Goal: Task Accomplishment & Management: Complete application form

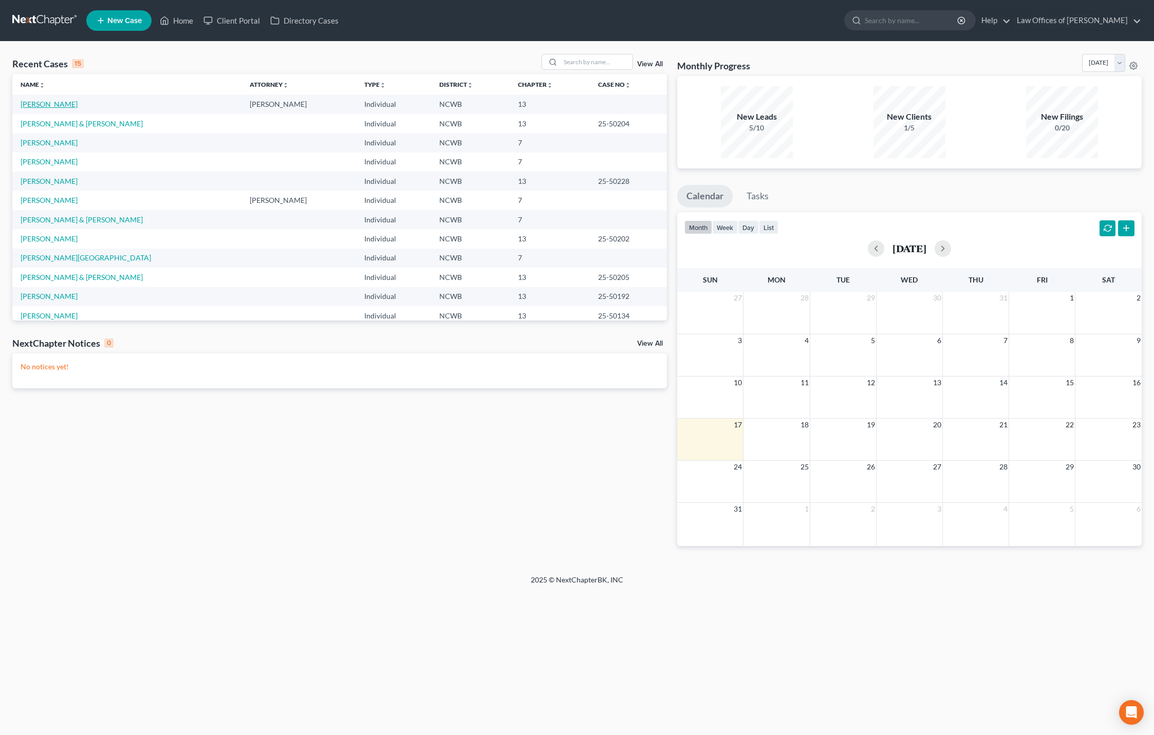
click at [44, 106] on link "[PERSON_NAME]" at bounding box center [49, 104] width 57 height 9
select select "3"
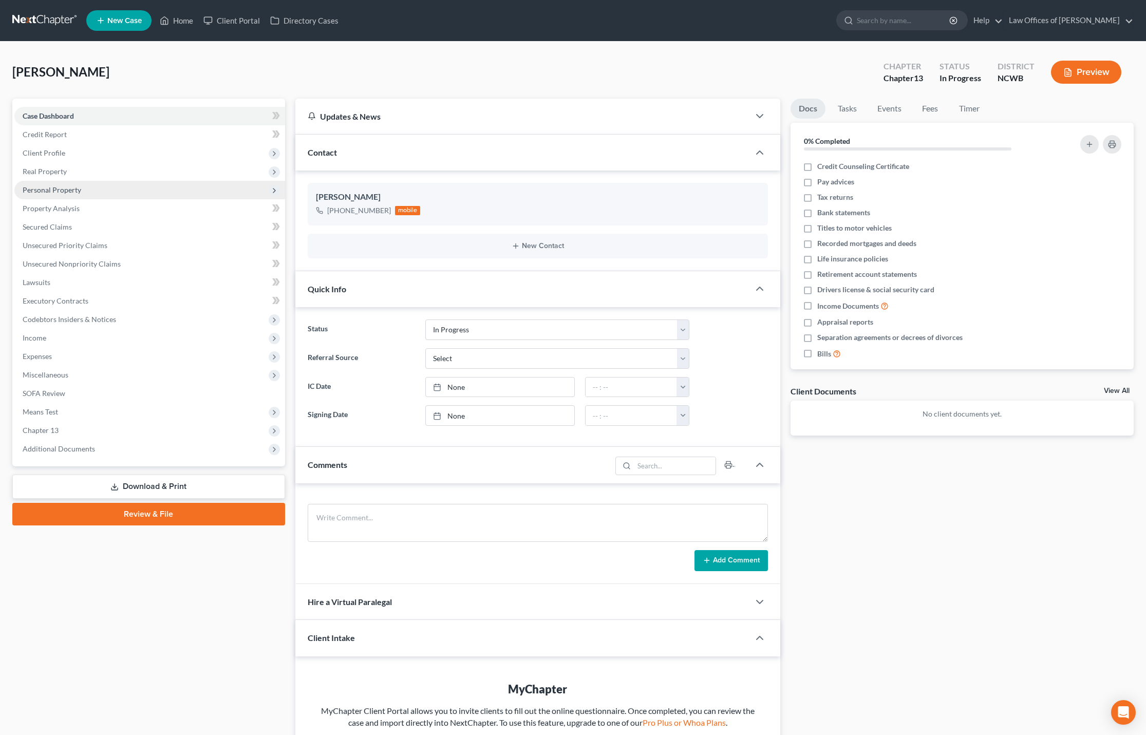
click at [41, 188] on span "Personal Property" at bounding box center [52, 189] width 59 height 9
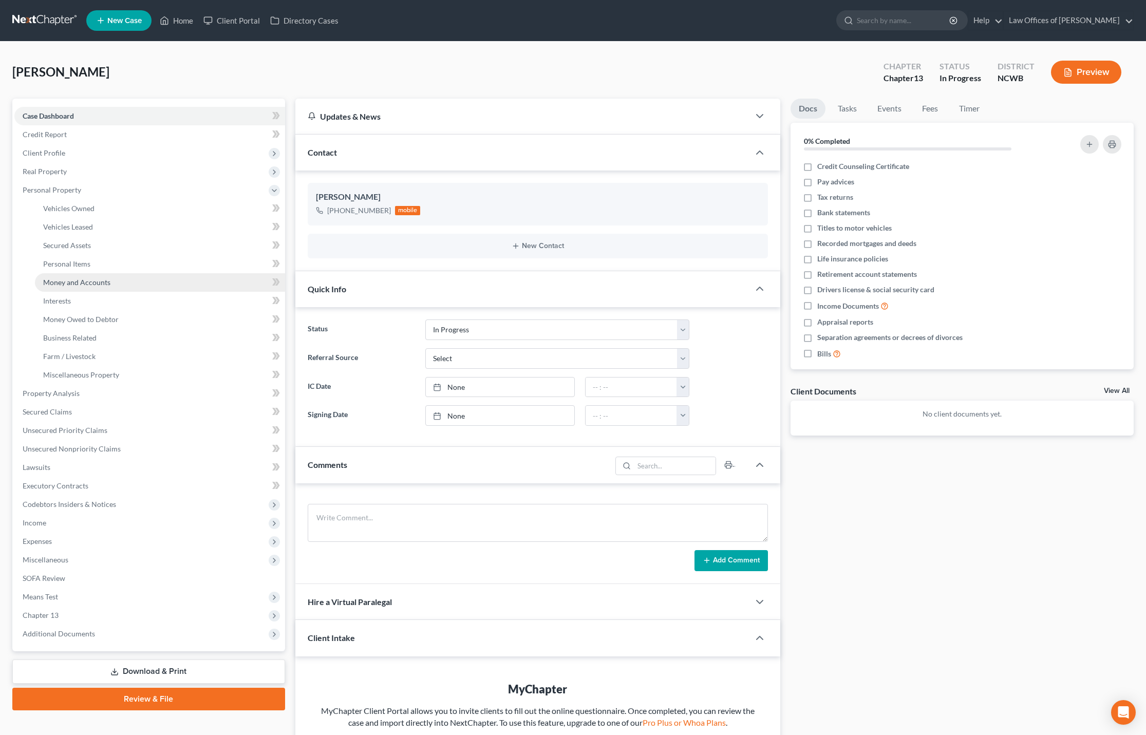
click at [74, 279] on span "Money and Accounts" at bounding box center [76, 282] width 67 height 9
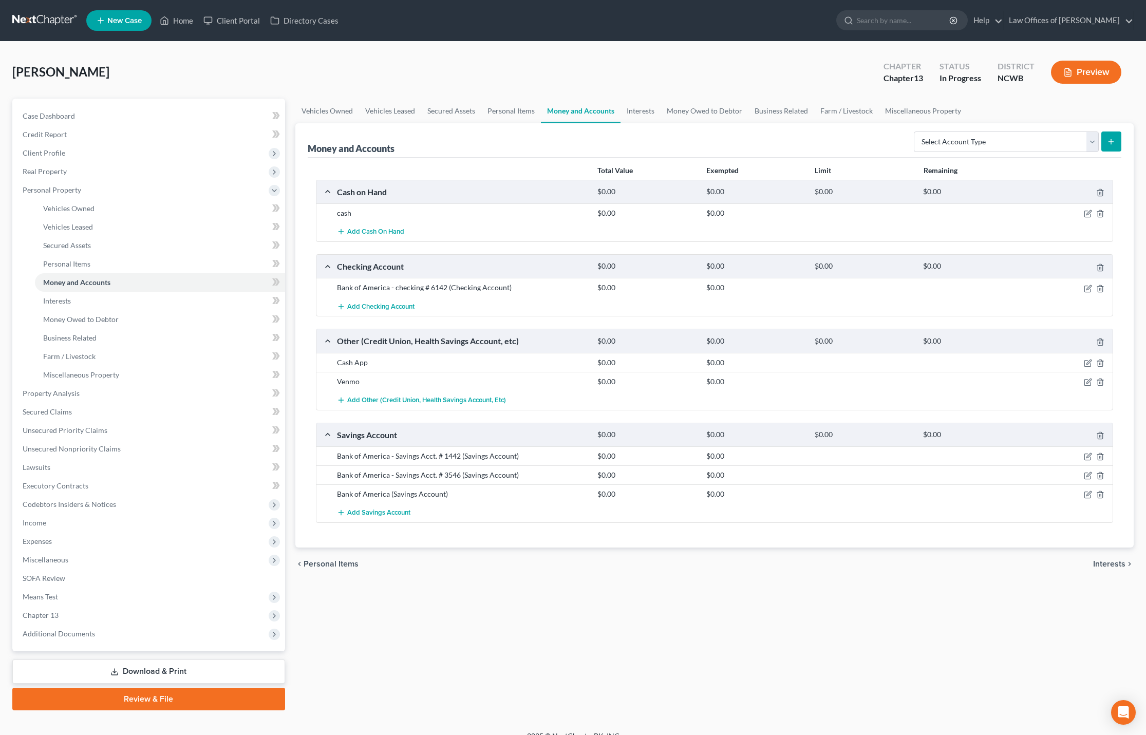
click at [1104, 563] on span "Interests" at bounding box center [1109, 564] width 32 height 8
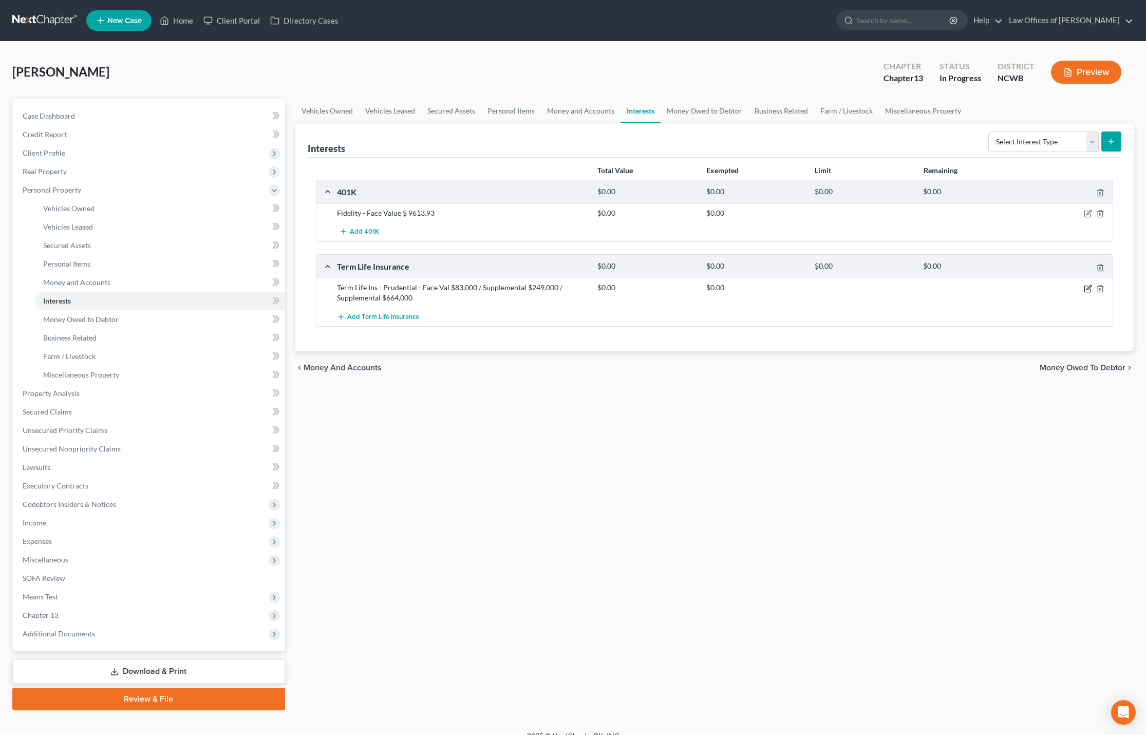
click at [1085, 290] on icon "button" at bounding box center [1088, 289] width 8 height 8
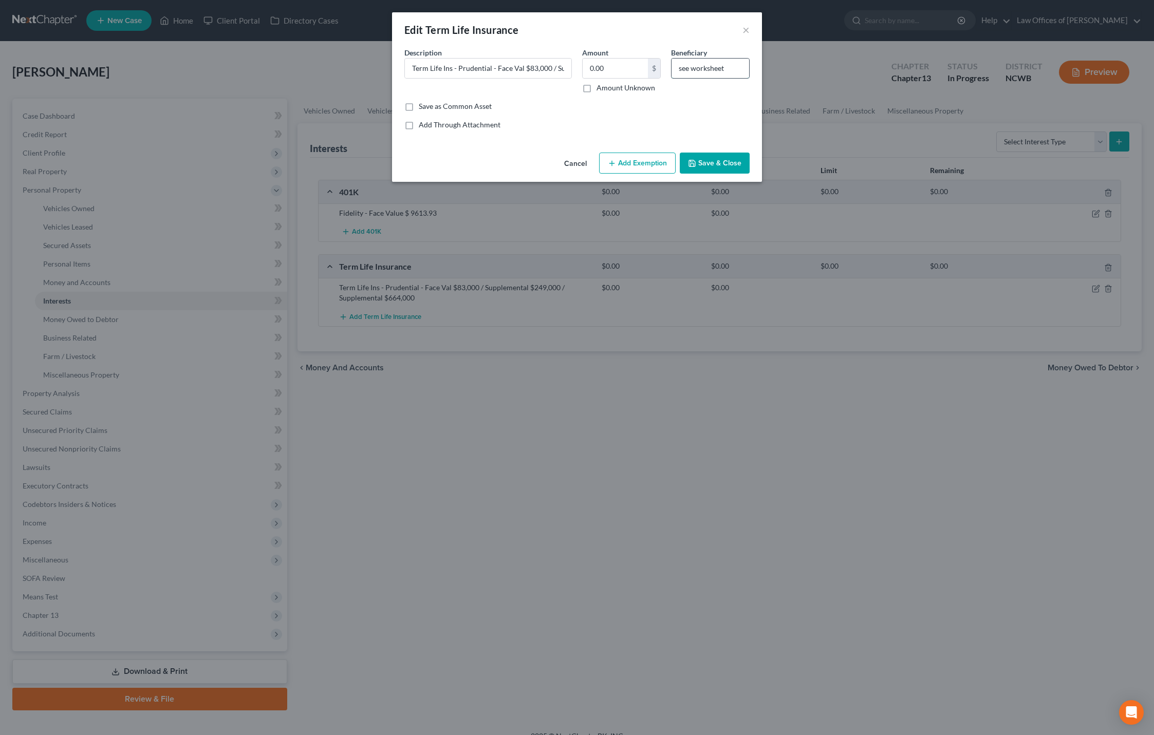
click at [719, 74] on input "see worksheet" at bounding box center [710, 69] width 78 height 20
type input "s"
click at [690, 68] on input "text" at bounding box center [710, 69] width 78 height 20
type input "35% - [PERSON_NAME], child; 35% - [PERSON_NAME], Child; 10% - [PERSON_NAME], ot…"
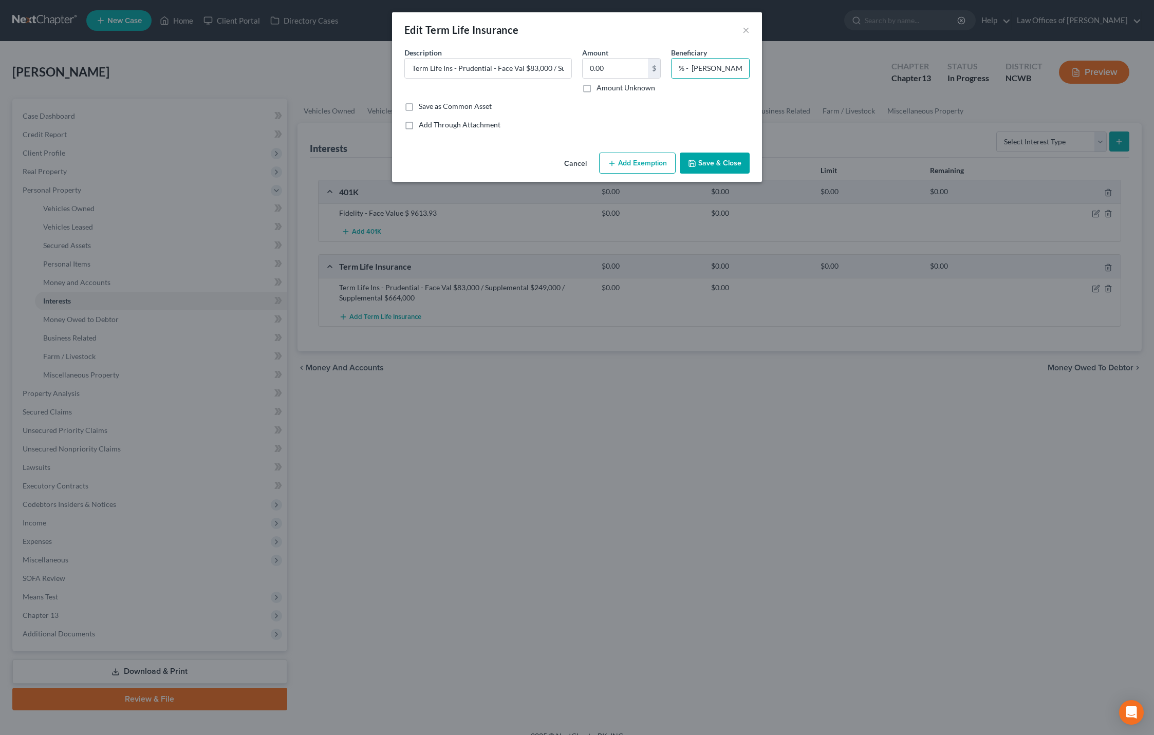
scroll to position [0, 0]
click at [716, 164] on button "Save & Close" at bounding box center [715, 164] width 70 height 22
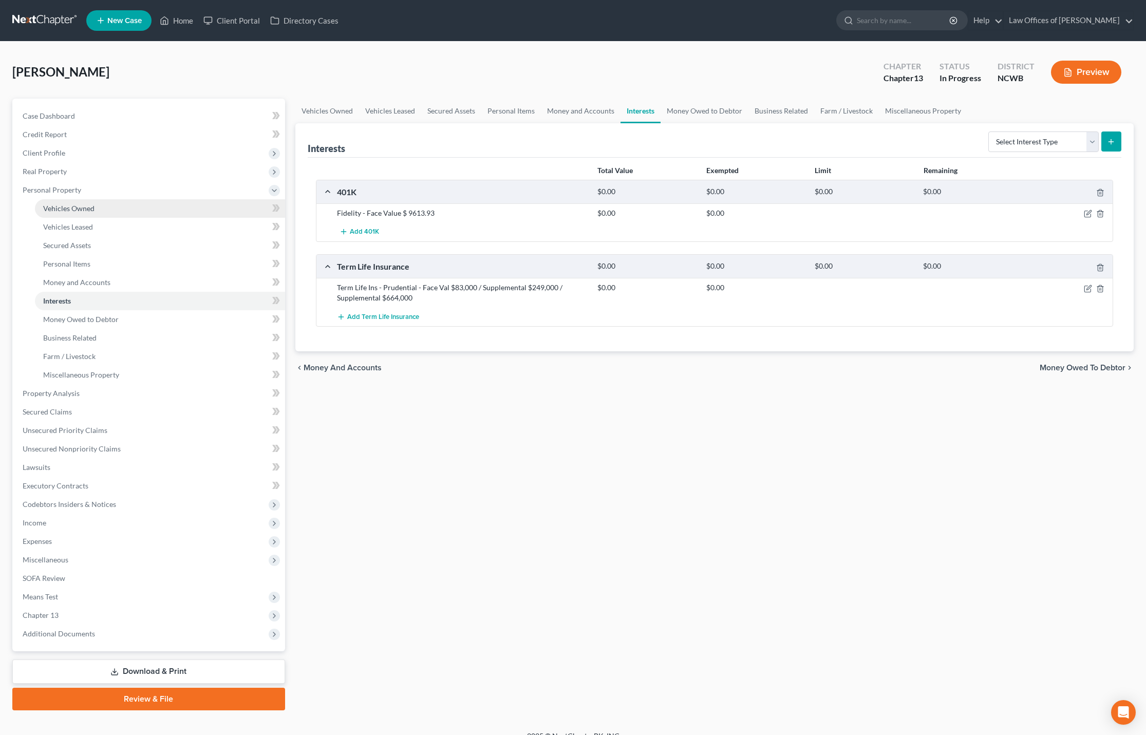
click at [82, 211] on span "Vehicles Owned" at bounding box center [68, 208] width 51 height 9
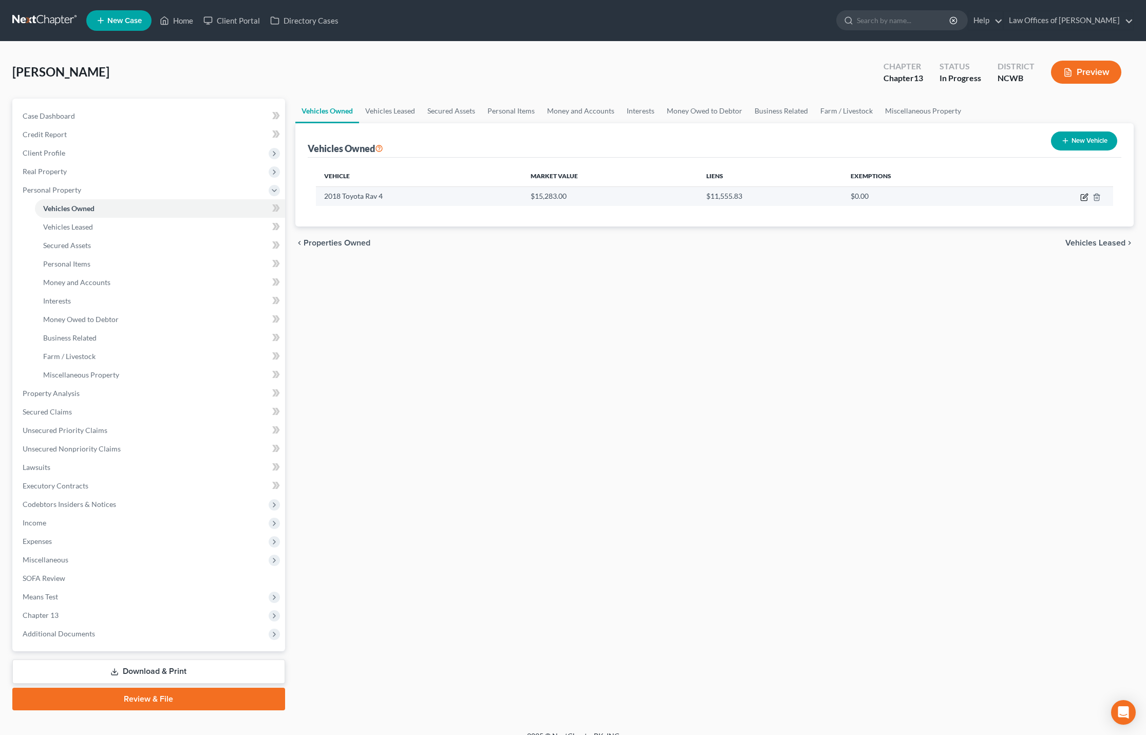
click at [1082, 196] on icon "button" at bounding box center [1084, 197] width 8 height 8
select select "0"
select select "8"
select select "2"
select select "0"
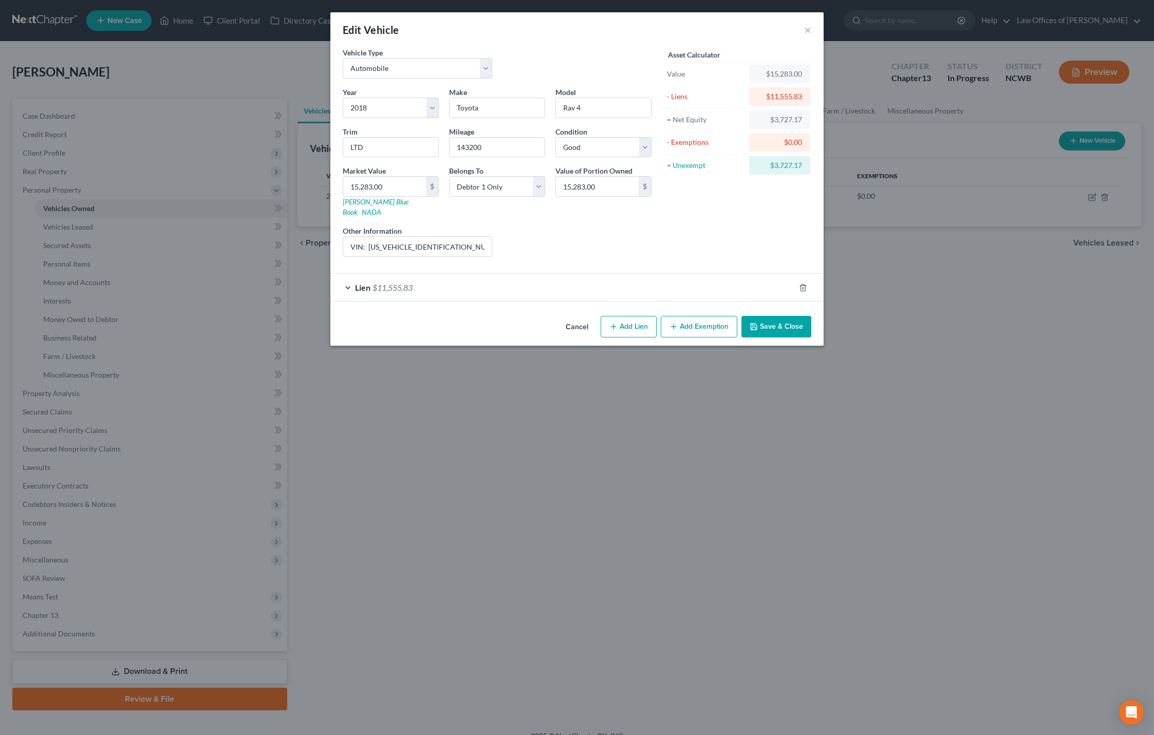
click at [368, 282] on span "Lien" at bounding box center [362, 287] width 15 height 10
